Goal: Task Accomplishment & Management: Use online tool/utility

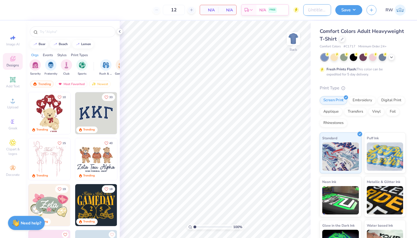
click at [314, 13] on input "Design Title" at bounding box center [317, 9] width 28 height 11
type input "SLG Fall Baby Tees"
click at [358, 10] on button "Save" at bounding box center [348, 9] width 27 height 10
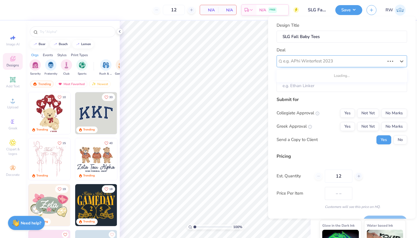
click at [342, 60] on div at bounding box center [334, 61] width 102 height 8
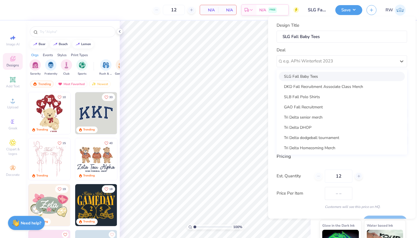
click at [337, 74] on div "SLG Fall Baby Tees" at bounding box center [342, 75] width 126 height 9
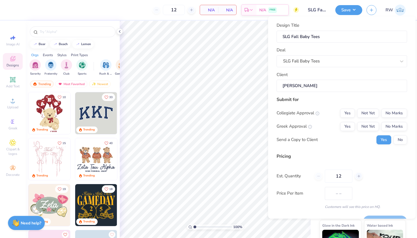
type input "Miranda Clue"
click at [397, 112] on button "No Marks" at bounding box center [394, 112] width 26 height 9
click at [347, 129] on button "Yes" at bounding box center [347, 126] width 15 height 9
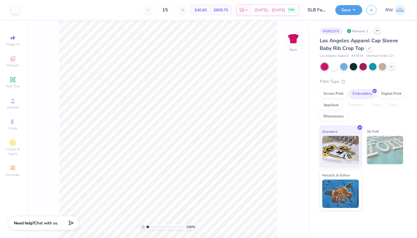
click at [378, 30] on icon at bounding box center [377, 30] width 5 height 5
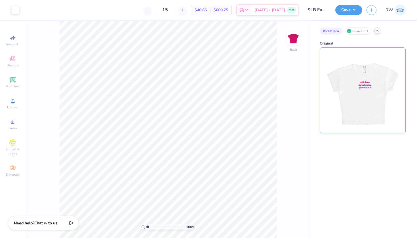
click at [367, 72] on img at bounding box center [362, 90] width 70 height 85
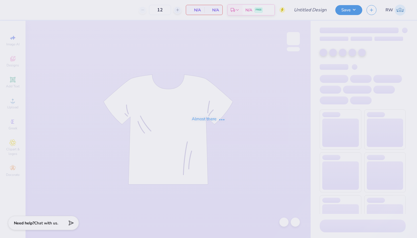
type input "SLB Fall Baby Tees"
type input "15"
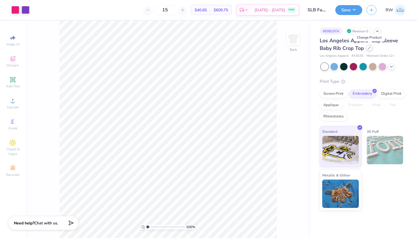
click at [369, 47] on icon at bounding box center [369, 48] width 3 height 3
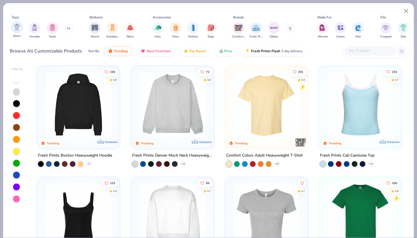
click at [19, 29] on img "filter for Shirts" at bounding box center [17, 27] width 7 height 7
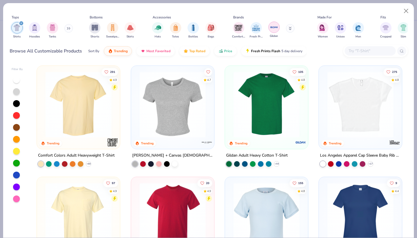
click at [276, 29] on img "filter for Gildan" at bounding box center [274, 27] width 9 height 9
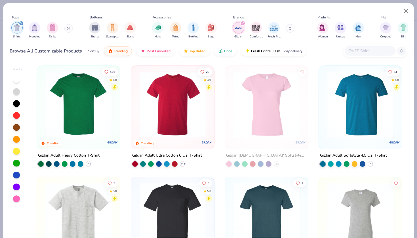
click at [236, 31] on img "filter for Gildan" at bounding box center [238, 28] width 9 height 9
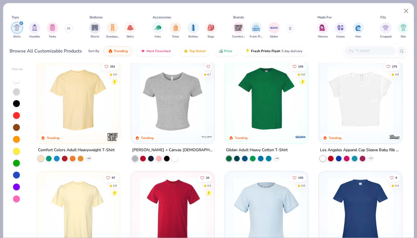
scroll to position [7, 0]
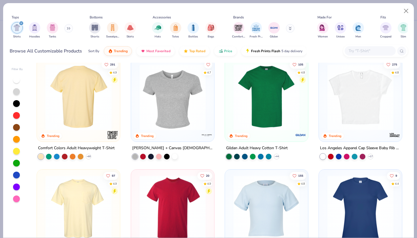
click at [113, 119] on img at bounding box center [79, 97] width 72 height 66
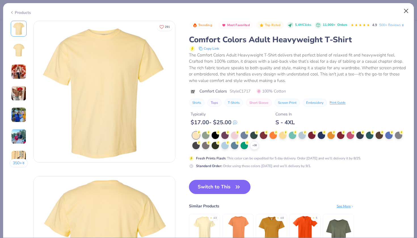
click at [407, 11] on button "Close" at bounding box center [406, 11] width 11 height 11
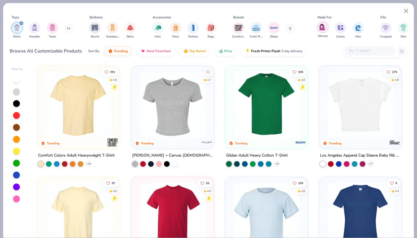
click at [324, 30] on img "filter for Women" at bounding box center [322, 27] width 7 height 7
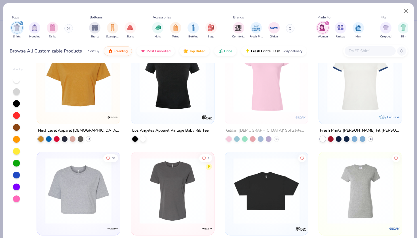
scroll to position [6, 0]
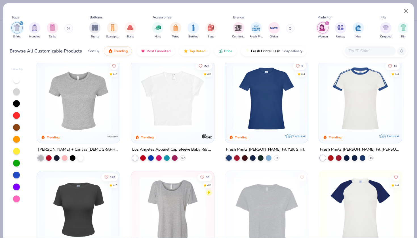
click at [325, 29] on img "filter for Women" at bounding box center [322, 27] width 7 height 7
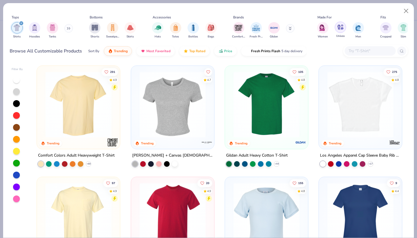
click at [338, 32] on div "filter for Unisex" at bounding box center [340, 27] width 11 height 11
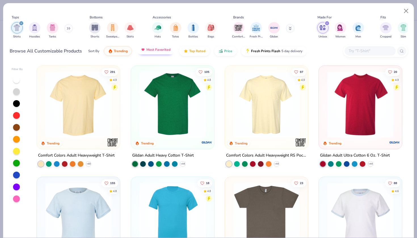
click at [159, 50] on span "Most Favorited" at bounding box center [158, 49] width 24 height 5
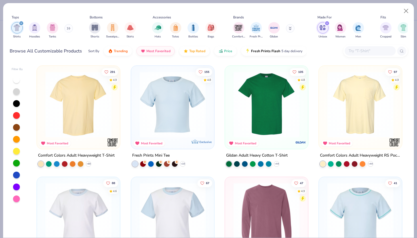
click at [101, 101] on img at bounding box center [79, 104] width 72 height 66
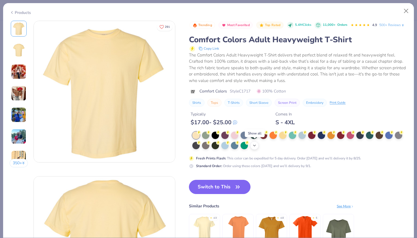
click at [256, 147] on div "+ 38" at bounding box center [254, 145] width 9 height 9
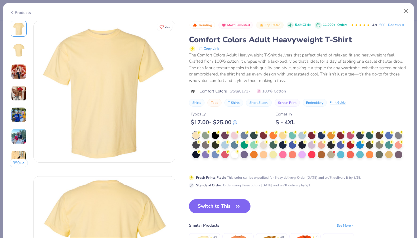
click at [197, 165] on div at bounding box center [299, 150] width 215 height 37
click at [235, 154] on div at bounding box center [234, 153] width 7 height 7
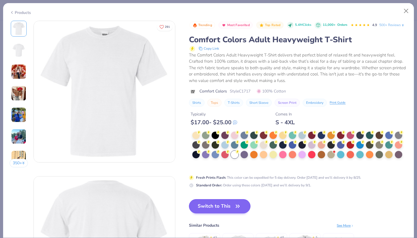
click at [239, 210] on button "Switch to This" at bounding box center [220, 206] width 62 height 14
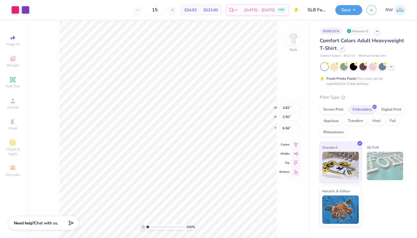
type input "2.07"
type input "1.75"
type input "1.35"
type input "1.75"
click at [159, 9] on input "15" at bounding box center [155, 10] width 22 height 10
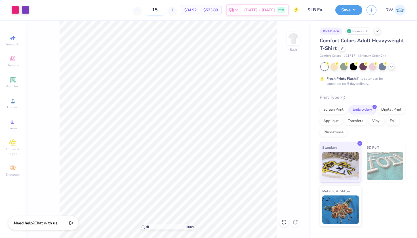
type input "1"
click at [293, 39] on img at bounding box center [293, 38] width 23 height 23
click at [293, 41] on img at bounding box center [293, 38] width 23 height 23
click at [341, 48] on icon at bounding box center [342, 48] width 3 height 3
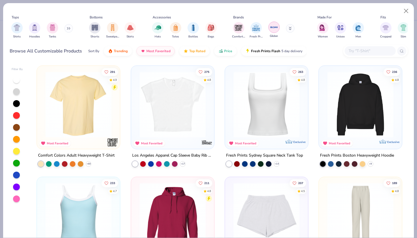
click at [274, 30] on img "filter for Gildan" at bounding box center [274, 27] width 9 height 9
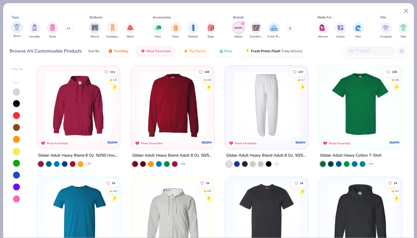
click at [20, 32] on div "filter for Shirts" at bounding box center [16, 27] width 11 height 11
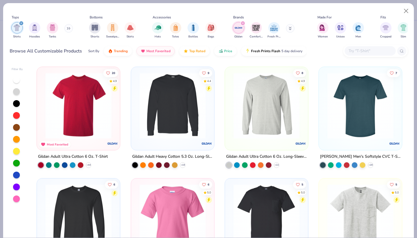
scroll to position [108, 0]
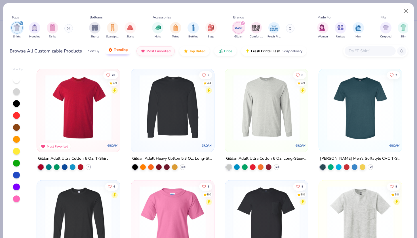
click at [119, 53] on button "Trending" at bounding box center [118, 50] width 28 height 10
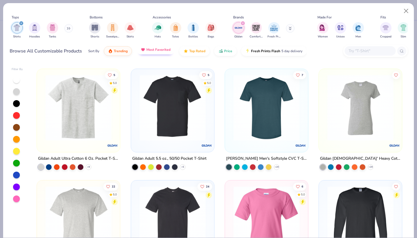
click at [146, 51] on button "Most Favorited" at bounding box center [155, 50] width 38 height 10
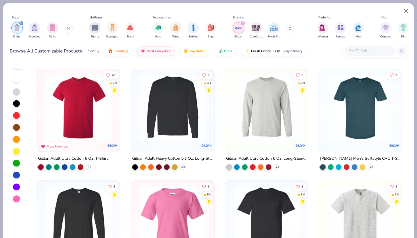
click at [82, 104] on img at bounding box center [79, 108] width 72 height 66
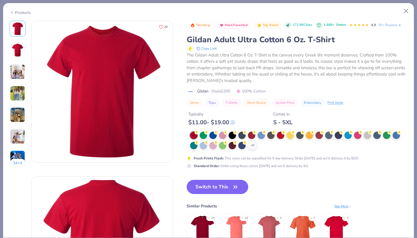
click at [258, 145] on div "+ 22" at bounding box center [298, 141] width 217 height 18
click at [252, 145] on icon at bounding box center [252, 145] width 5 height 5
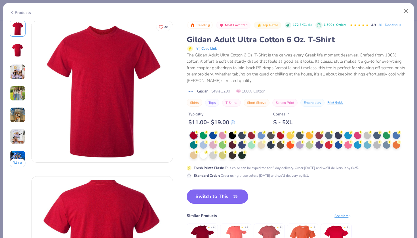
click at [251, 155] on div at bounding box center [298, 146] width 217 height 28
click at [205, 155] on div at bounding box center [203, 154] width 7 height 7
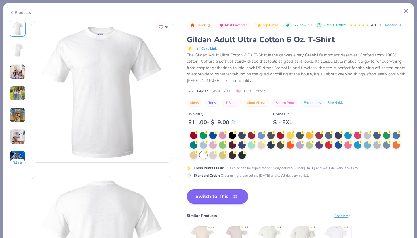
click at [230, 194] on button "Switch to This" at bounding box center [218, 197] width 62 height 14
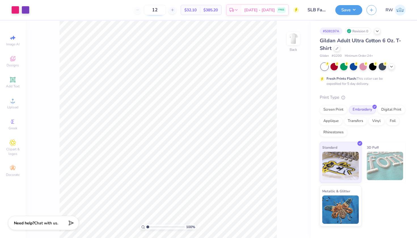
click at [161, 9] on input "12" at bounding box center [155, 10] width 22 height 10
type input "1"
type input "15"
type input "1.75"
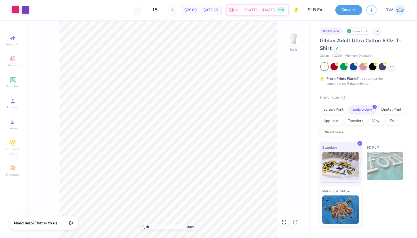
click at [16, 10] on div at bounding box center [15, 9] width 8 height 8
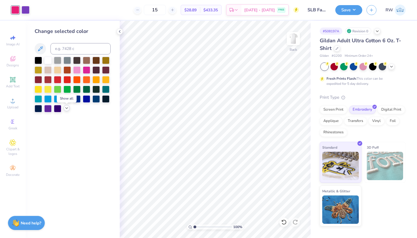
click at [67, 109] on icon at bounding box center [66, 108] width 5 height 5
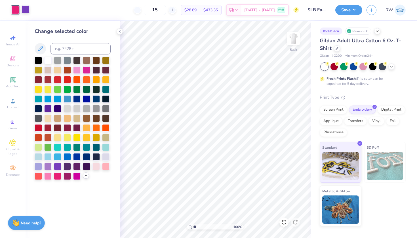
click at [26, 11] on div at bounding box center [26, 9] width 8 height 8
click at [51, 167] on div at bounding box center [47, 165] width 7 height 7
click at [17, 10] on div at bounding box center [15, 9] width 8 height 8
click at [49, 176] on div at bounding box center [47, 175] width 7 height 7
click at [391, 67] on icon at bounding box center [391, 66] width 5 height 5
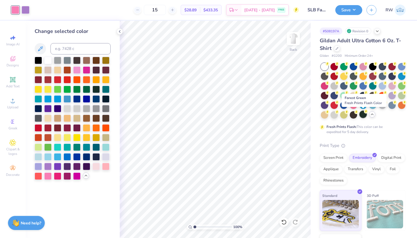
click at [364, 115] on div at bounding box center [362, 114] width 7 height 7
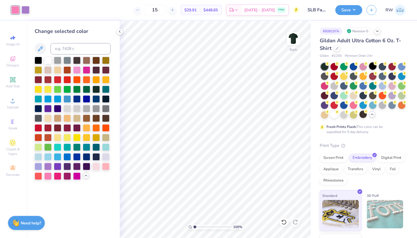
click at [372, 68] on div at bounding box center [372, 65] width 7 height 7
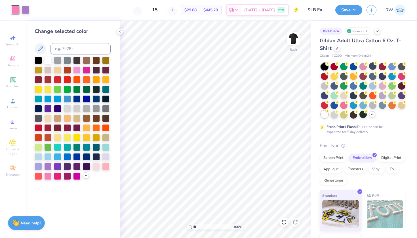
click at [325, 117] on div at bounding box center [324, 114] width 7 height 7
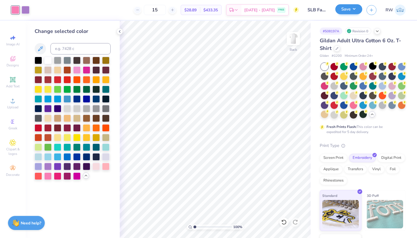
click at [357, 13] on button "Save" at bounding box center [348, 9] width 27 height 10
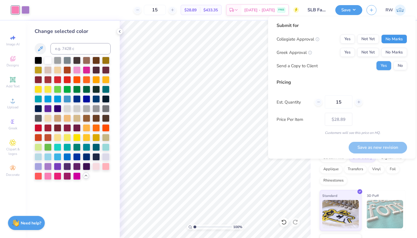
click at [397, 40] on button "No Marks" at bounding box center [394, 39] width 26 height 9
click at [350, 54] on button "Yes" at bounding box center [347, 52] width 15 height 9
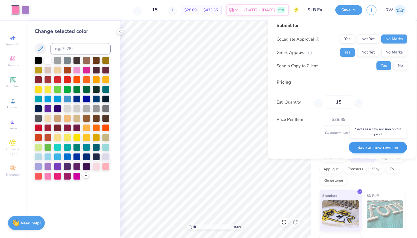
click at [374, 148] on button "Save as new revision" at bounding box center [378, 148] width 58 height 12
type input "$28.89"
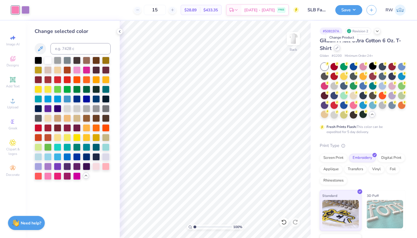
click at [340, 49] on div at bounding box center [337, 48] width 6 height 6
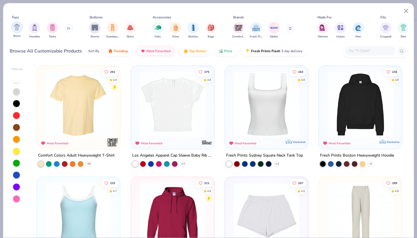
click at [17, 29] on img "filter for Shirts" at bounding box center [17, 27] width 7 height 7
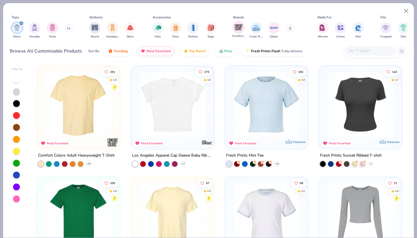
click at [240, 30] on img "filter for Comfort Colors" at bounding box center [238, 27] width 9 height 9
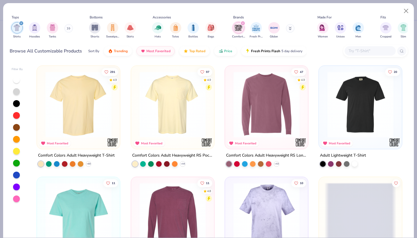
click at [82, 109] on img at bounding box center [79, 104] width 72 height 66
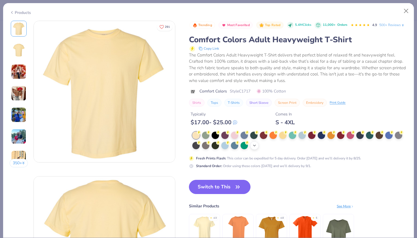
click at [254, 145] on icon at bounding box center [254, 145] width 5 height 5
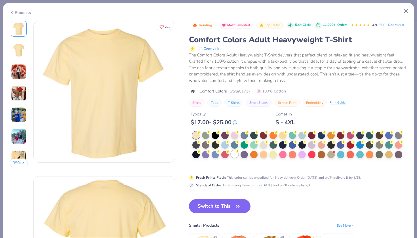
click at [236, 154] on div at bounding box center [234, 153] width 7 height 7
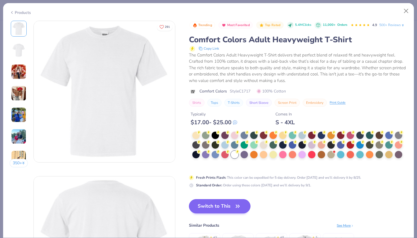
click at [239, 208] on icon "button" at bounding box center [238, 206] width 8 height 8
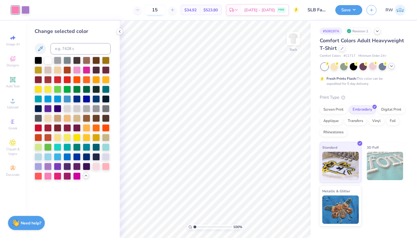
click at [160, 12] on input "15" at bounding box center [155, 10] width 22 height 10
type input "15"
click at [353, 13] on button "Save" at bounding box center [348, 9] width 27 height 10
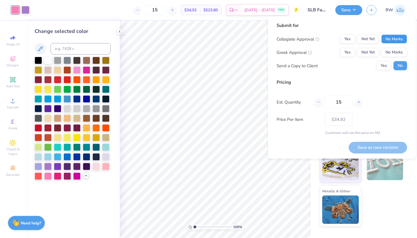
click at [398, 39] on button "No Marks" at bounding box center [394, 39] width 26 height 9
click at [351, 49] on button "Yes" at bounding box center [347, 52] width 15 height 9
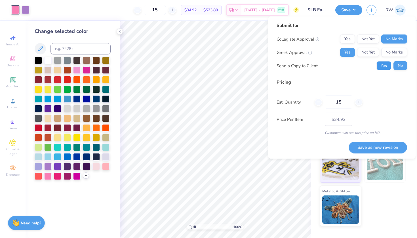
click at [380, 64] on button "Yes" at bounding box center [384, 65] width 15 height 9
click at [384, 146] on button "Save as new revision" at bounding box center [378, 148] width 58 height 12
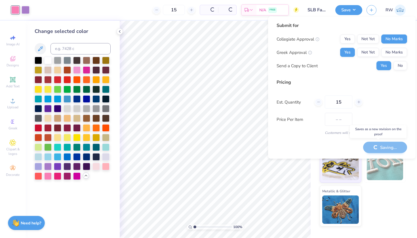
type input "$34.92"
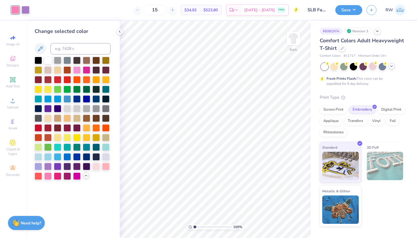
click at [390, 68] on div at bounding box center [391, 66] width 6 height 6
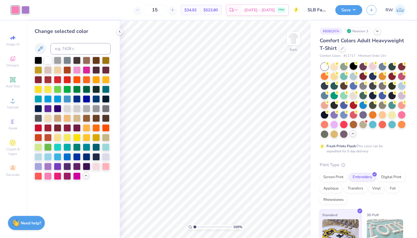
click at [354, 66] on div at bounding box center [353, 65] width 7 height 7
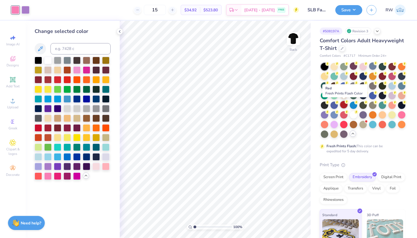
click at [345, 105] on div at bounding box center [343, 104] width 7 height 7
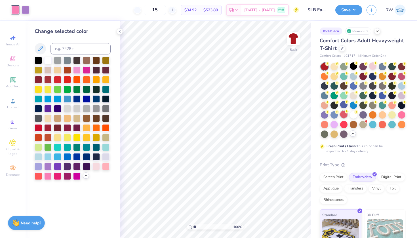
click at [344, 115] on div at bounding box center [343, 114] width 7 height 7
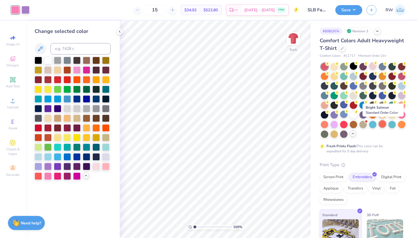
click at [381, 125] on div at bounding box center [382, 123] width 7 height 7
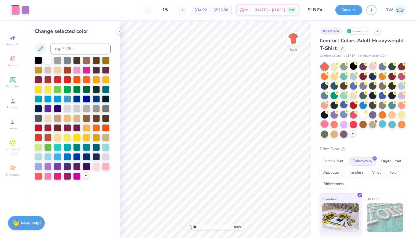
click at [326, 124] on div at bounding box center [324, 123] width 7 height 7
click at [17, 12] on div at bounding box center [15, 10] width 8 height 8
click at [46, 58] on div at bounding box center [47, 59] width 7 height 7
click at [28, 12] on div at bounding box center [26, 9] width 8 height 8
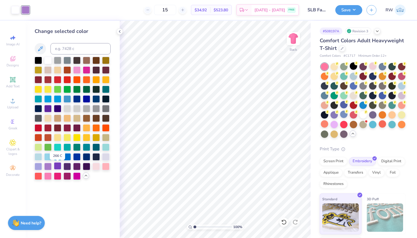
click at [56, 167] on div at bounding box center [57, 165] width 7 height 7
click at [344, 10] on button "Save" at bounding box center [348, 9] width 27 height 10
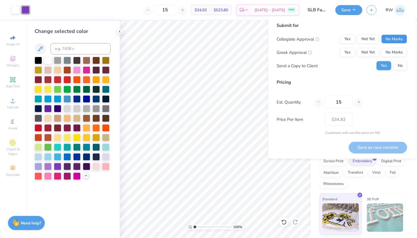
click at [399, 39] on button "No Marks" at bounding box center [394, 39] width 26 height 9
click at [346, 52] on button "Yes" at bounding box center [347, 52] width 15 height 9
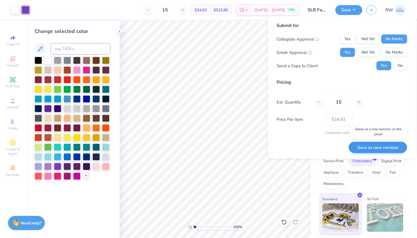
click at [382, 148] on button "Save as new revision" at bounding box center [378, 148] width 58 height 12
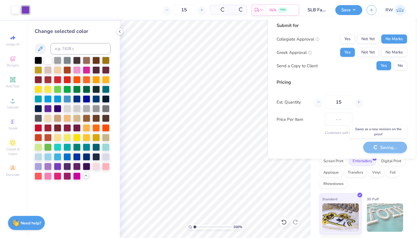
type input "$34.92"
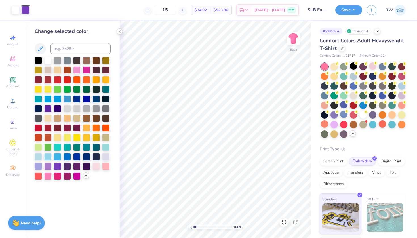
click at [119, 30] on icon at bounding box center [119, 31] width 5 height 5
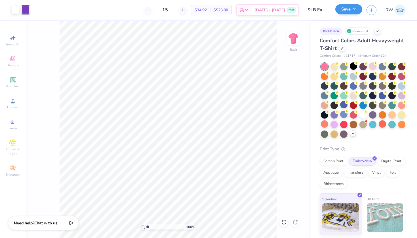
click at [352, 12] on button "Save" at bounding box center [348, 9] width 27 height 10
click at [379, 34] on div at bounding box center [377, 31] width 6 height 6
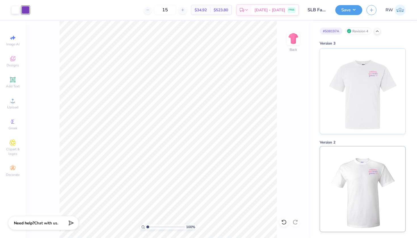
click at [357, 195] on img at bounding box center [362, 188] width 70 height 85
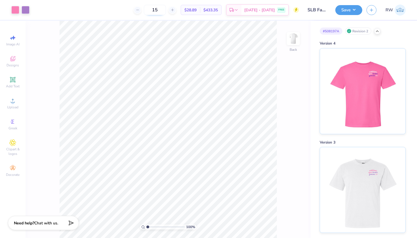
click at [161, 9] on input "15" at bounding box center [155, 10] width 22 height 10
type input "1"
click at [376, 169] on img at bounding box center [362, 188] width 70 height 85
click at [163, 10] on input "12" at bounding box center [155, 10] width 22 height 10
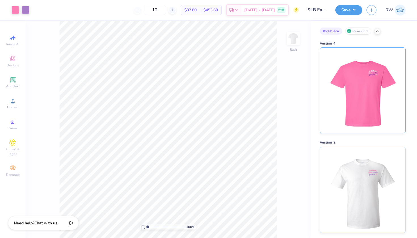
click at [376, 86] on img at bounding box center [362, 90] width 70 height 85
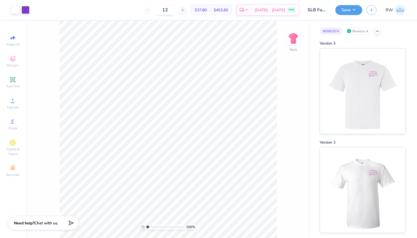
click at [174, 10] on input "12" at bounding box center [165, 10] width 22 height 10
type input "15"
